Goal: Information Seeking & Learning: Learn about a topic

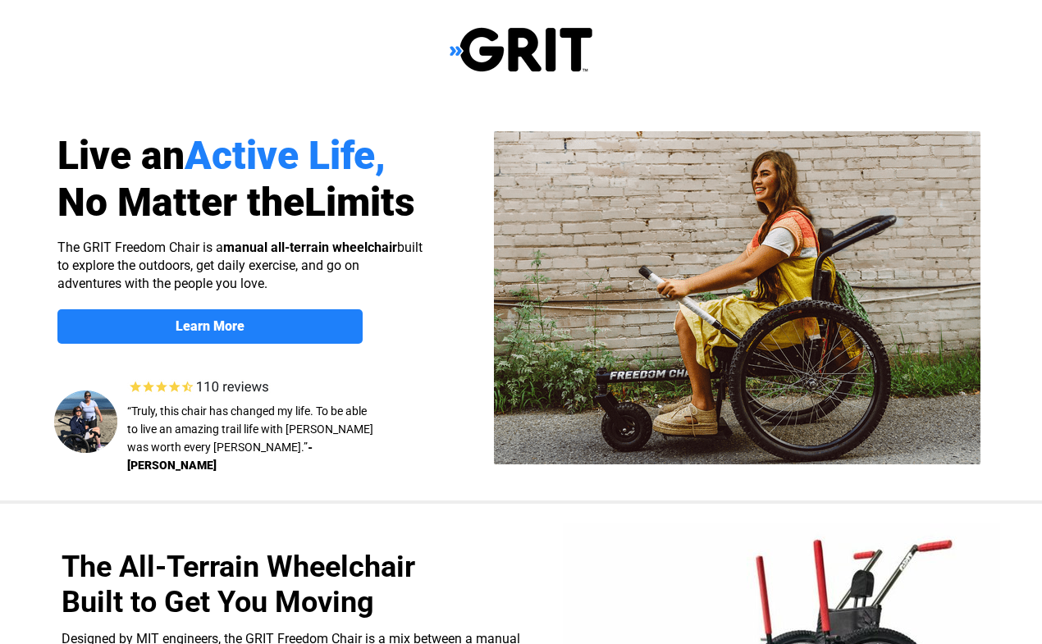
select select "US"
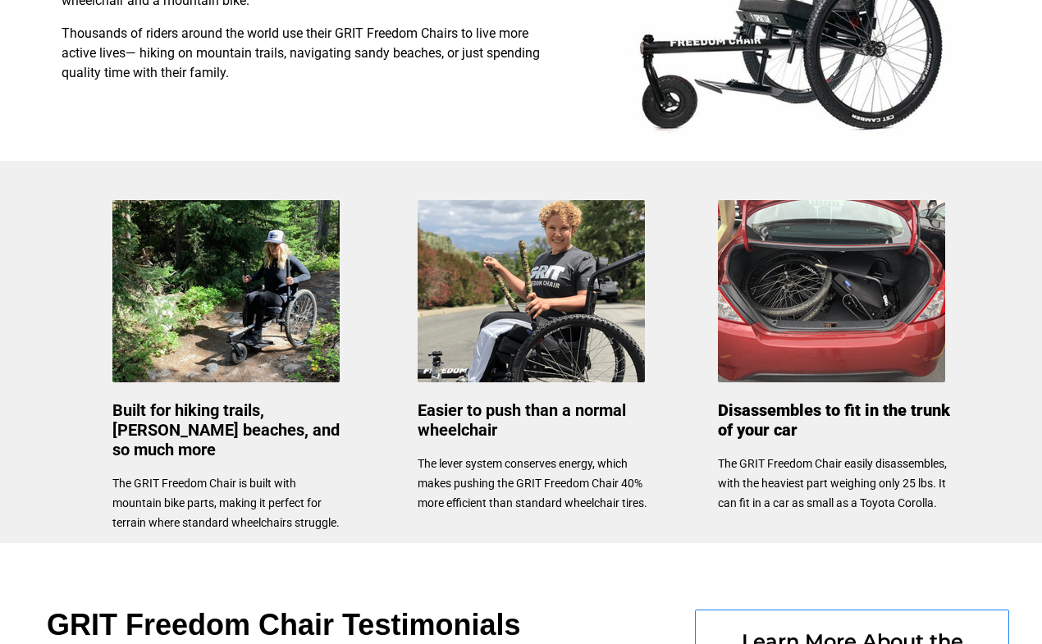
scroll to position [657, 0]
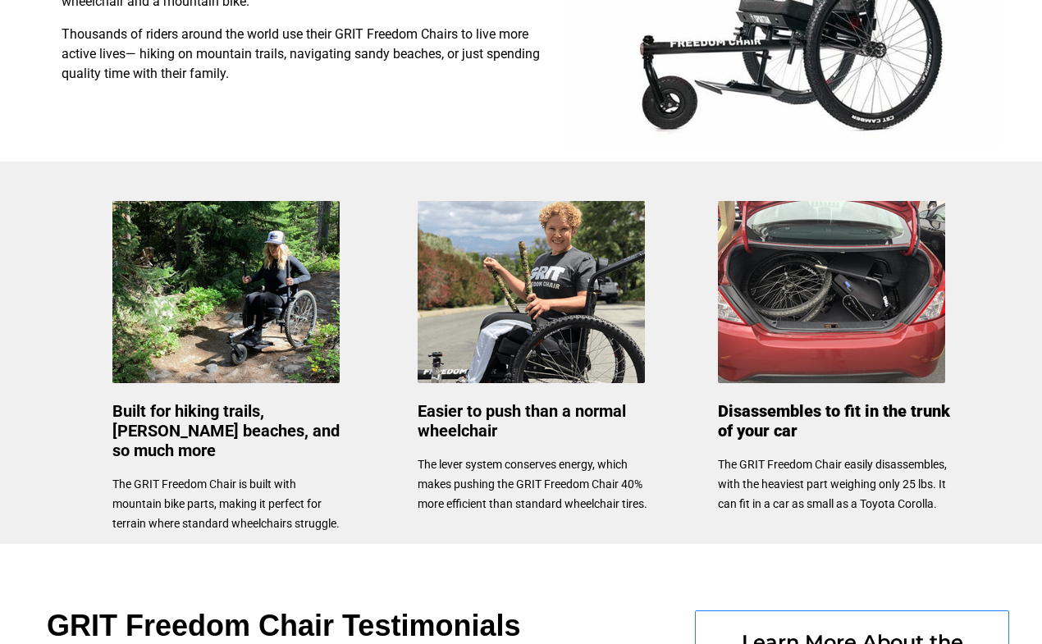
click at [550, 331] on img at bounding box center [530, 292] width 227 height 182
click at [552, 413] on span "Easier to push than a normal wheelchair" at bounding box center [521, 420] width 208 height 39
click at [545, 344] on img at bounding box center [530, 292] width 227 height 182
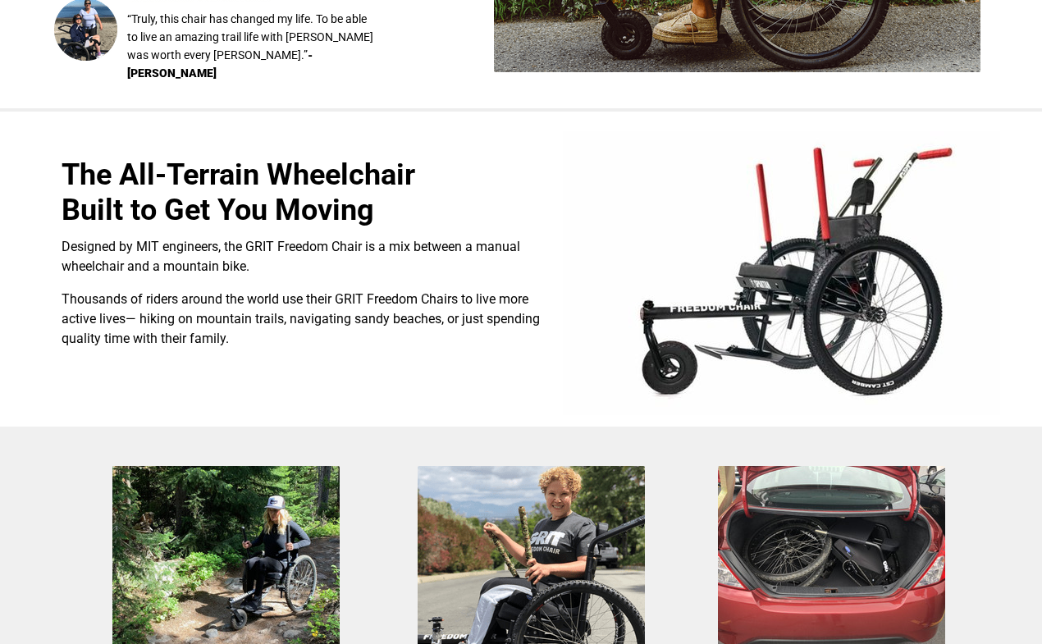
scroll to position [391, 0]
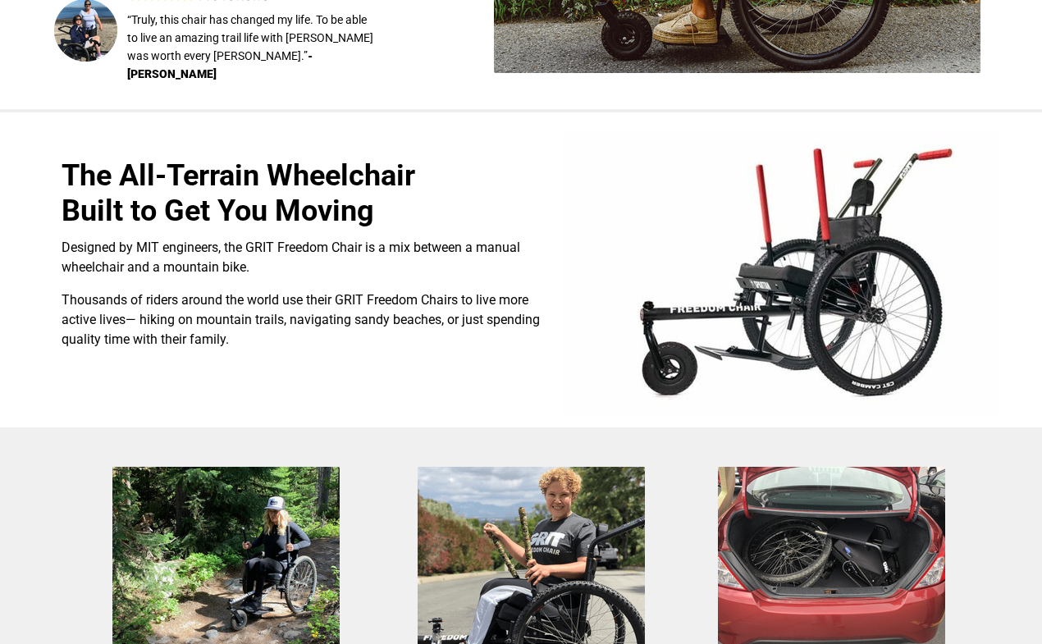
click at [818, 339] on img at bounding box center [781, 274] width 437 height 284
click at [0, 0] on span "Thousands of riders around the world use their GRIT Freedom Chairs to live more…" at bounding box center [0, 0] width 0 height 0
click at [325, 215] on span "The All-Terrain Wheelchair Built to Get You Moving" at bounding box center [239, 193] width 354 height 70
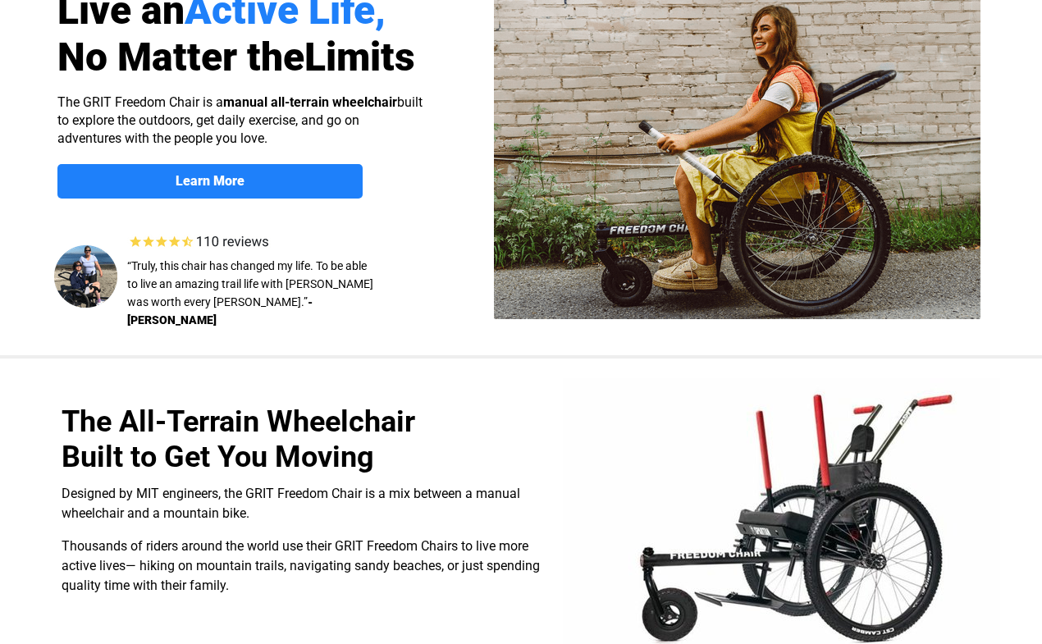
scroll to position [144, 0]
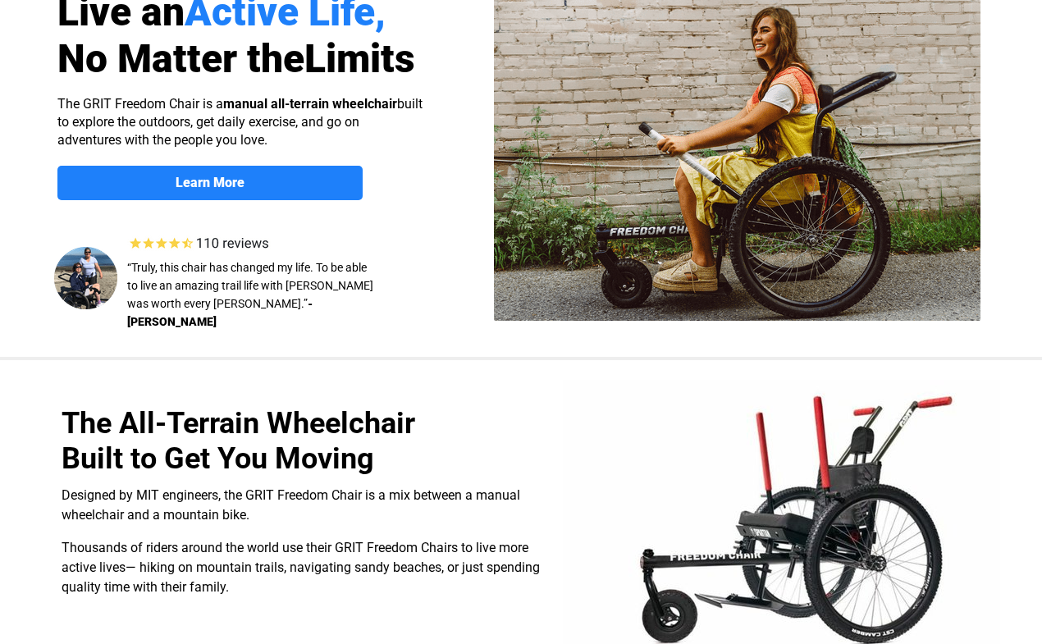
click at [757, 318] on img at bounding box center [737, 154] width 486 height 333
click at [791, 222] on img at bounding box center [737, 154] width 486 height 333
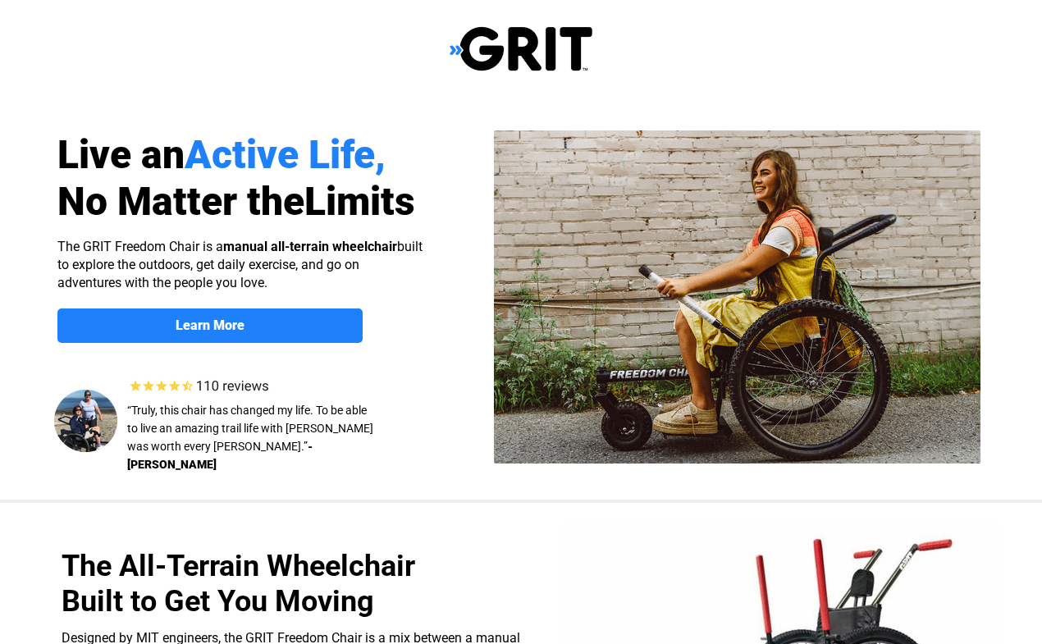
scroll to position [0, 0]
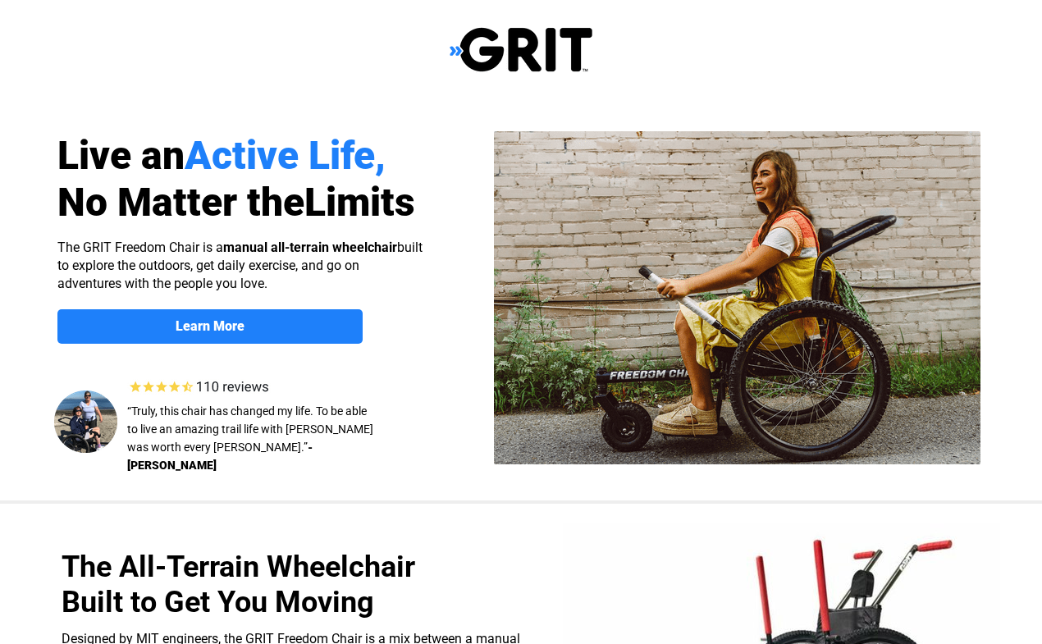
click at [0, 0] on link "Learn More" at bounding box center [0, 0] width 0 height 0
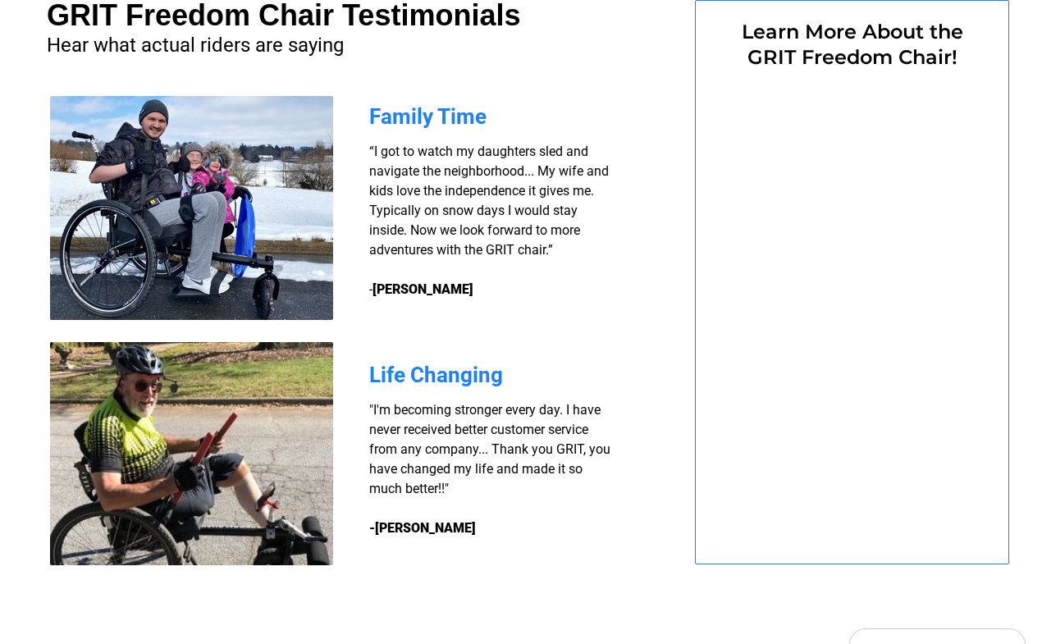
select select "US"
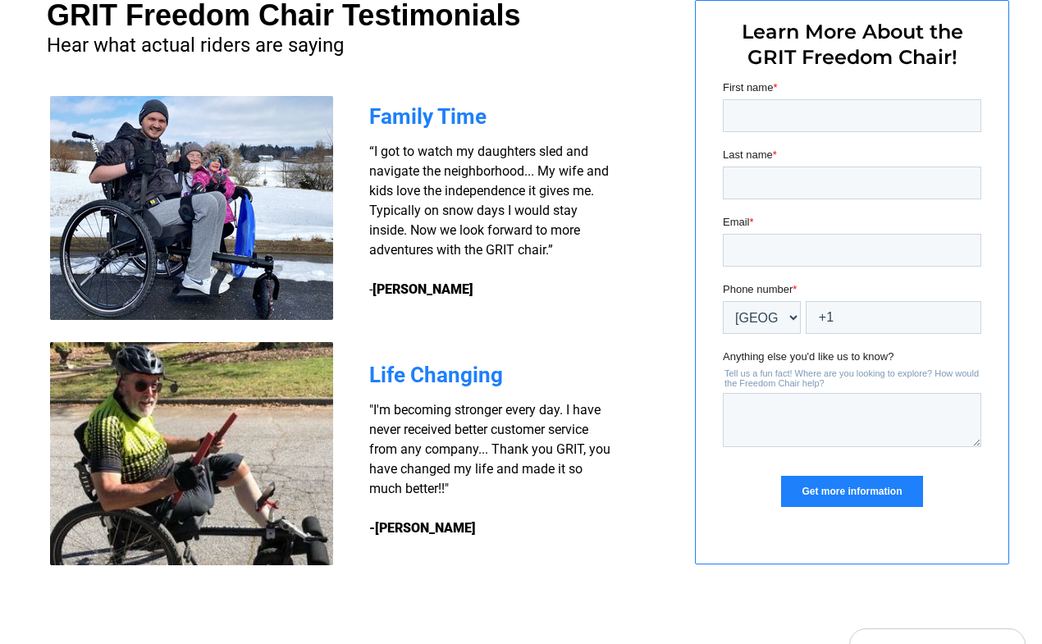
select select "US"
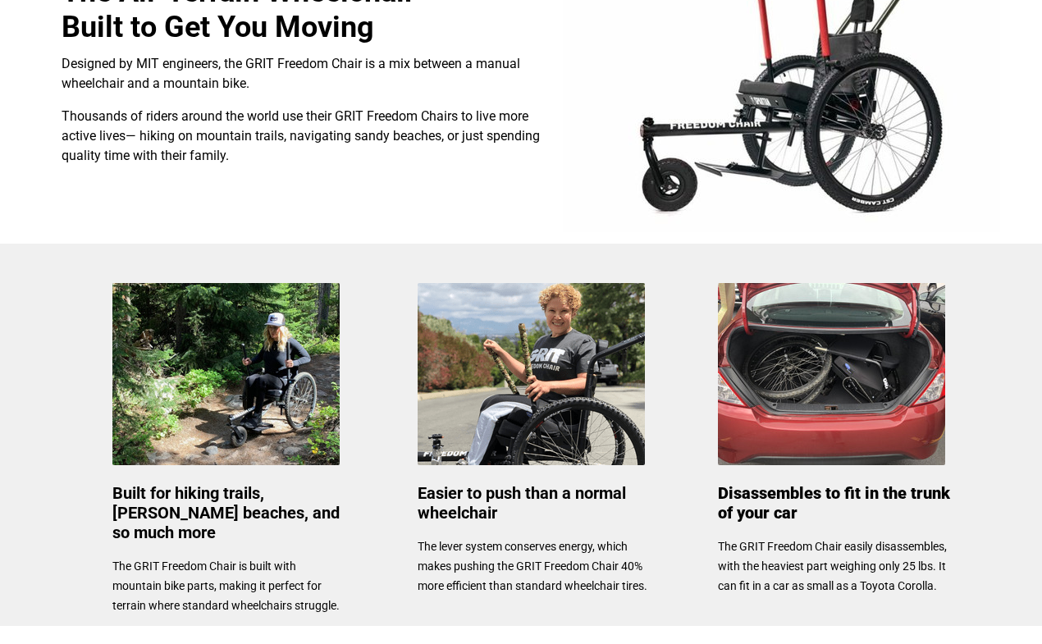
scroll to position [568, 0]
